Goal: Transaction & Acquisition: Purchase product/service

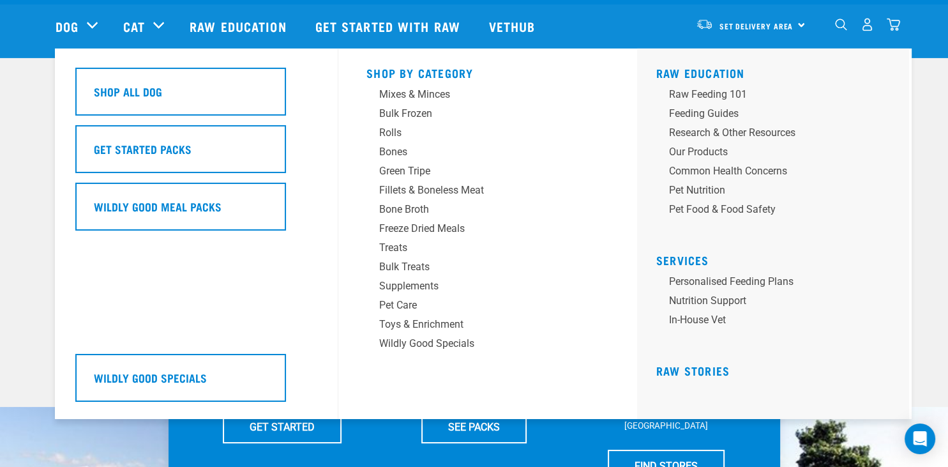
scroll to position [67, 0]
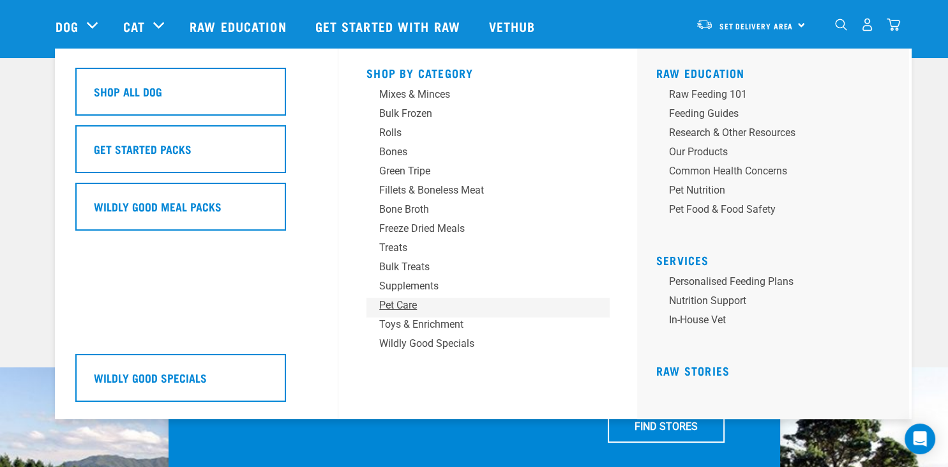
click at [407, 307] on div "Pet Care" at bounding box center [478, 305] width 199 height 15
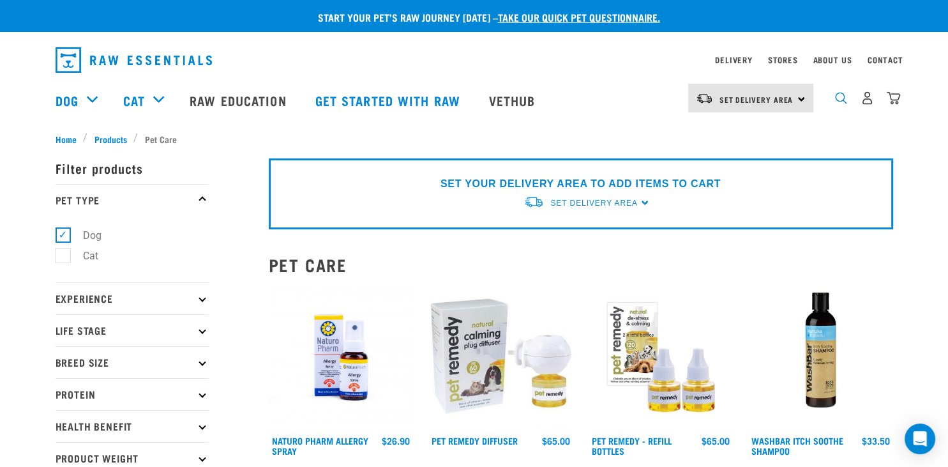
click at [841, 101] on img "dropdown navigation" at bounding box center [841, 98] width 12 height 12
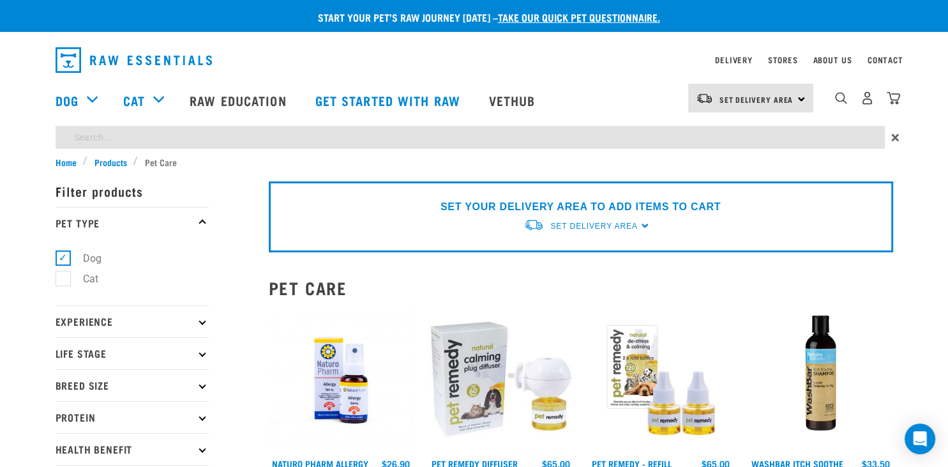
click at [152, 133] on input "search" at bounding box center [470, 137] width 829 height 23
type input "bed"
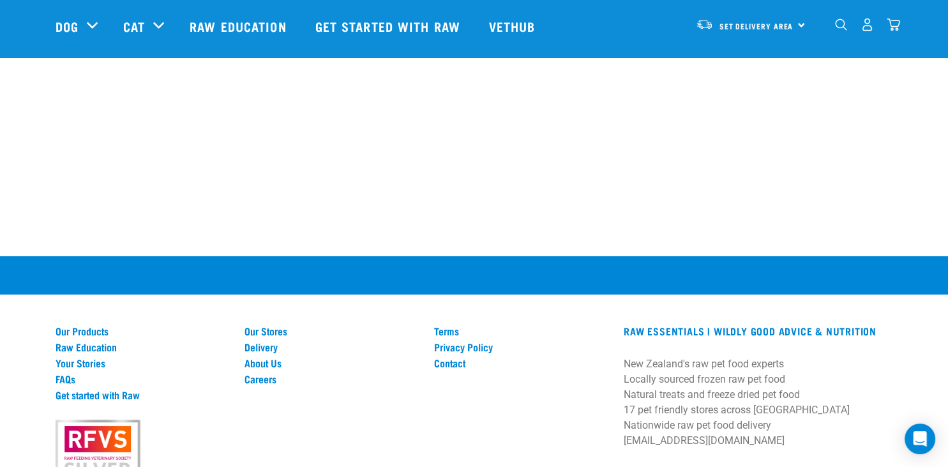
scroll to position [573, 0]
